Goal: Download file/media

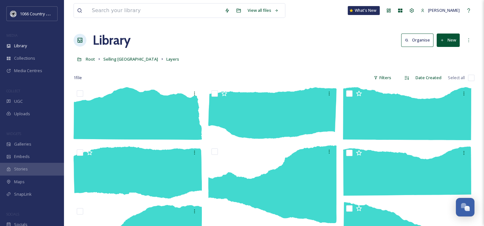
scroll to position [934, 0]
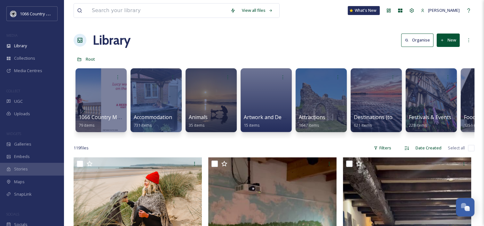
scroll to position [0, 534]
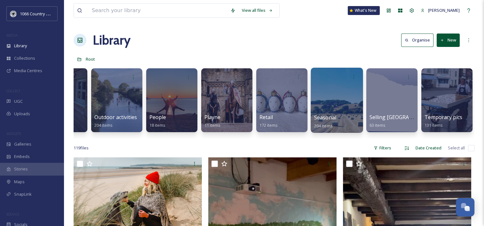
click at [338, 98] on div at bounding box center [337, 100] width 52 height 65
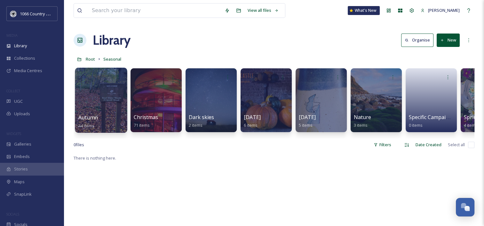
click at [107, 89] on div at bounding box center [101, 100] width 52 height 65
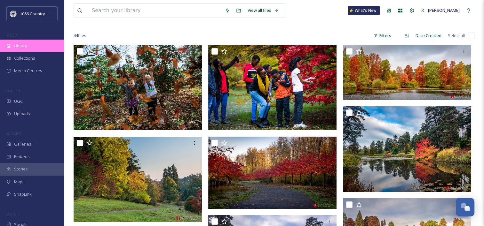
scroll to position [32, 0]
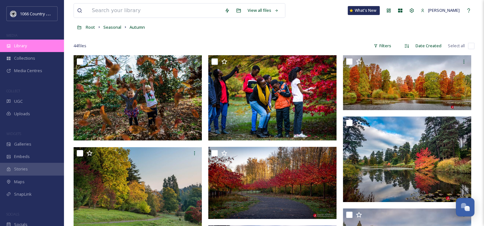
click at [17, 45] on span "Library" at bounding box center [20, 46] width 13 height 6
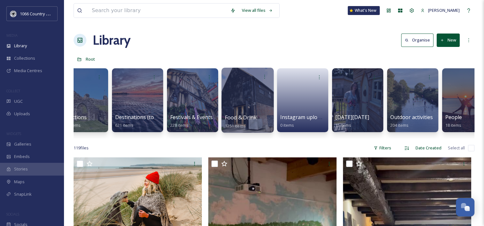
scroll to position [0, 231]
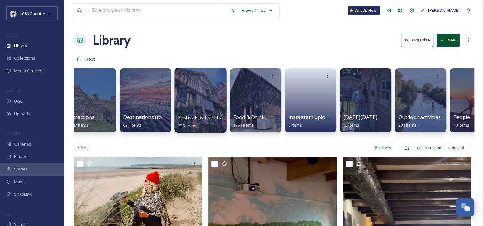
click at [210, 96] on div at bounding box center [200, 100] width 52 height 65
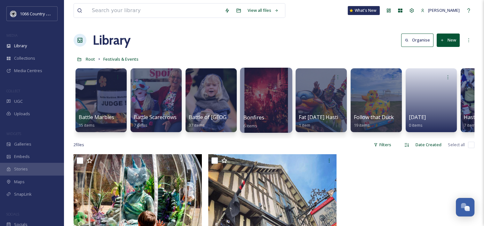
click at [264, 87] on div at bounding box center [266, 100] width 52 height 65
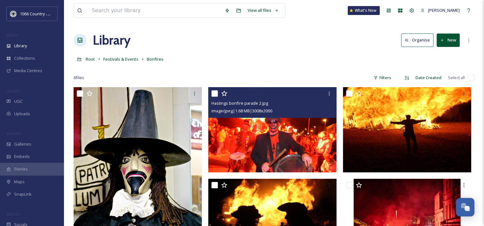
click at [264, 137] on img at bounding box center [272, 129] width 128 height 85
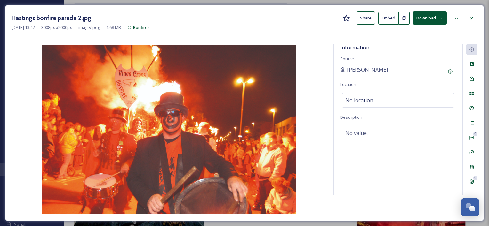
click at [445, 15] on button "Download" at bounding box center [430, 18] width 34 height 13
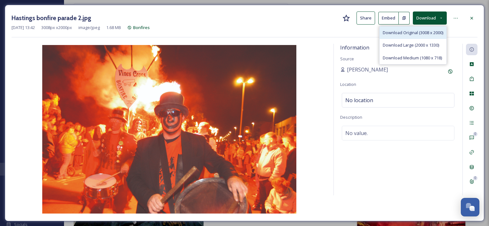
click at [422, 31] on span "Download Original (3008 x 2000)" at bounding box center [413, 33] width 60 height 6
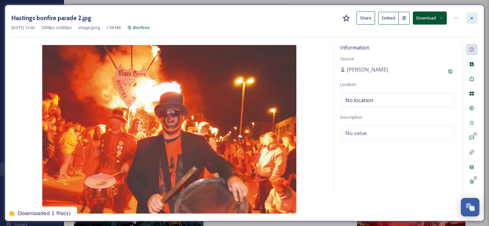
click at [470, 16] on icon at bounding box center [471, 18] width 5 height 5
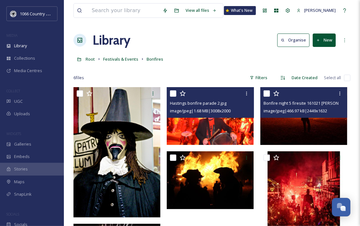
click at [293, 127] on img at bounding box center [304, 116] width 87 height 58
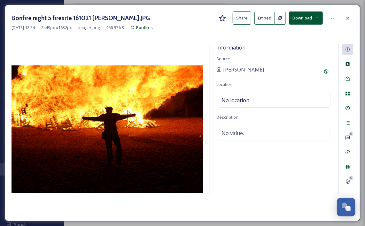
click at [312, 17] on button "Download" at bounding box center [306, 18] width 34 height 13
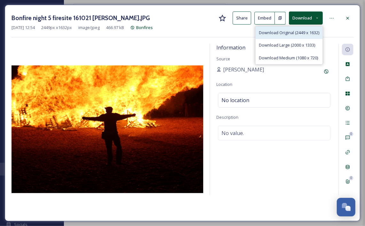
click at [301, 34] on span "Download Original (2449 x 1632)" at bounding box center [289, 33] width 60 height 6
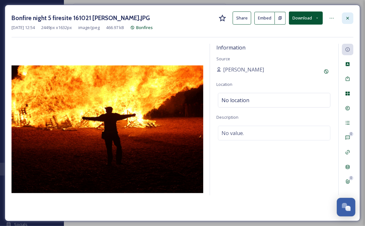
click at [349, 17] on icon at bounding box center [347, 18] width 5 height 5
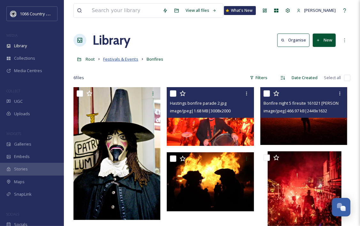
click at [117, 60] on span "Festivals & Events" at bounding box center [120, 59] width 35 height 6
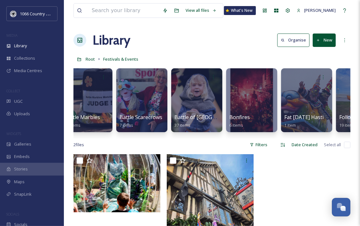
scroll to position [0, 49]
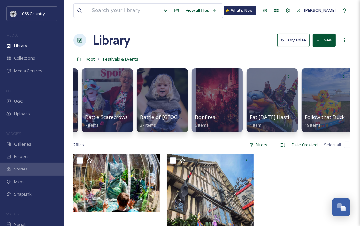
drag, startPoint x: 181, startPoint y: 138, endPoint x: 215, endPoint y: 135, distance: 34.1
click at [216, 134] on div "Battle Marbles Match 15 items Battle Scarecrows 7 items Battle of Hastings 37 i…" at bounding box center [212, 102] width 277 height 74
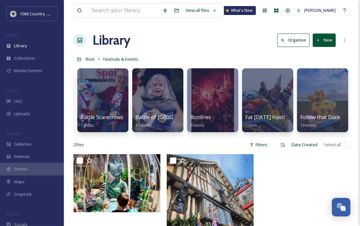
scroll to position [0, 0]
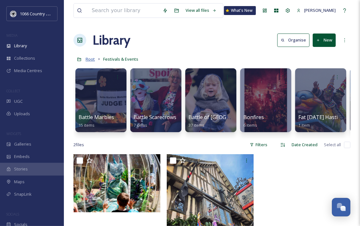
click at [92, 60] on span "Root" at bounding box center [90, 59] width 9 height 6
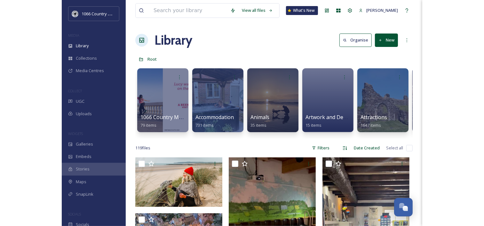
scroll to position [0, 658]
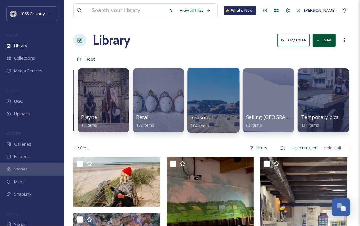
click at [205, 97] on div at bounding box center [213, 100] width 52 height 65
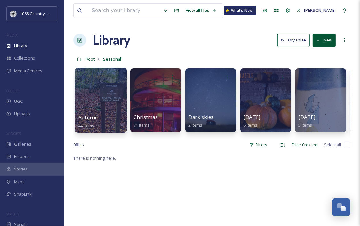
click at [87, 96] on div at bounding box center [101, 100] width 52 height 65
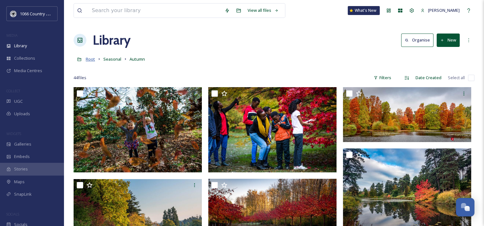
click at [93, 61] on span "Root" at bounding box center [90, 59] width 9 height 6
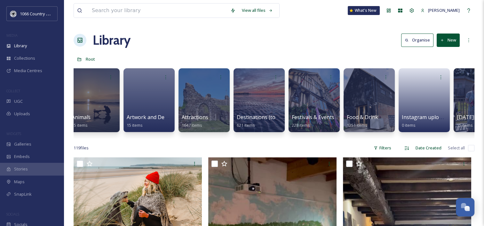
scroll to position [0, 123]
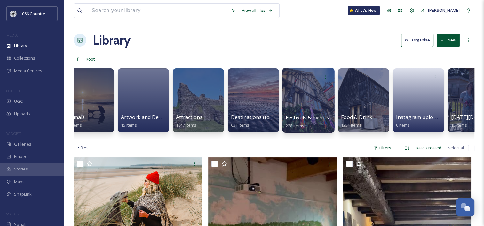
click at [318, 89] on div at bounding box center [308, 100] width 52 height 65
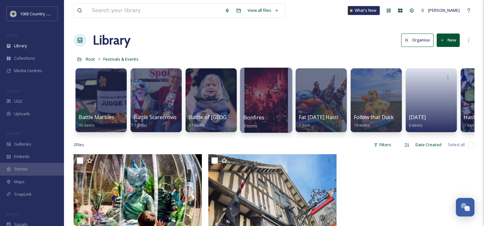
click at [270, 99] on div at bounding box center [266, 100] width 52 height 65
